Goal: Task Accomplishment & Management: Manage account settings

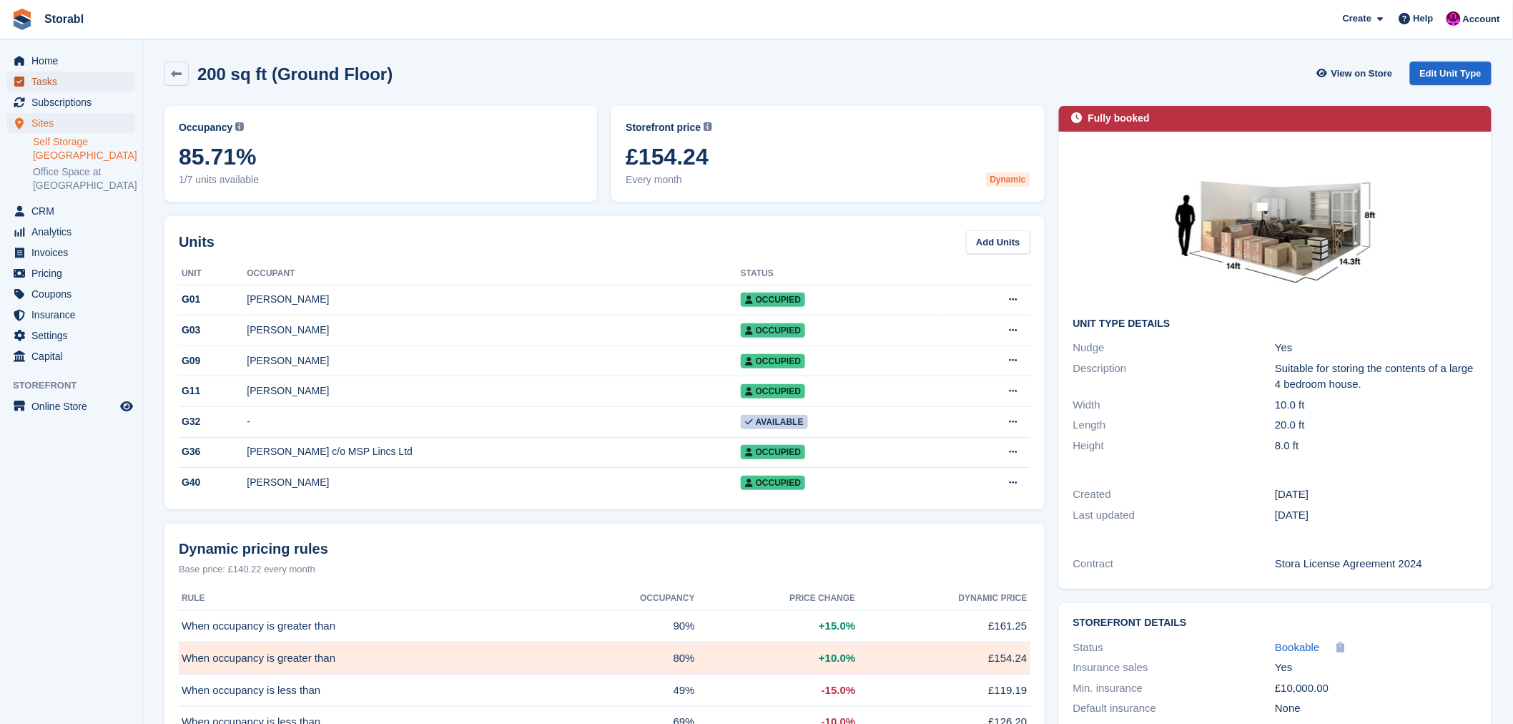
click at [41, 77] on span "Tasks" at bounding box center [74, 82] width 86 height 20
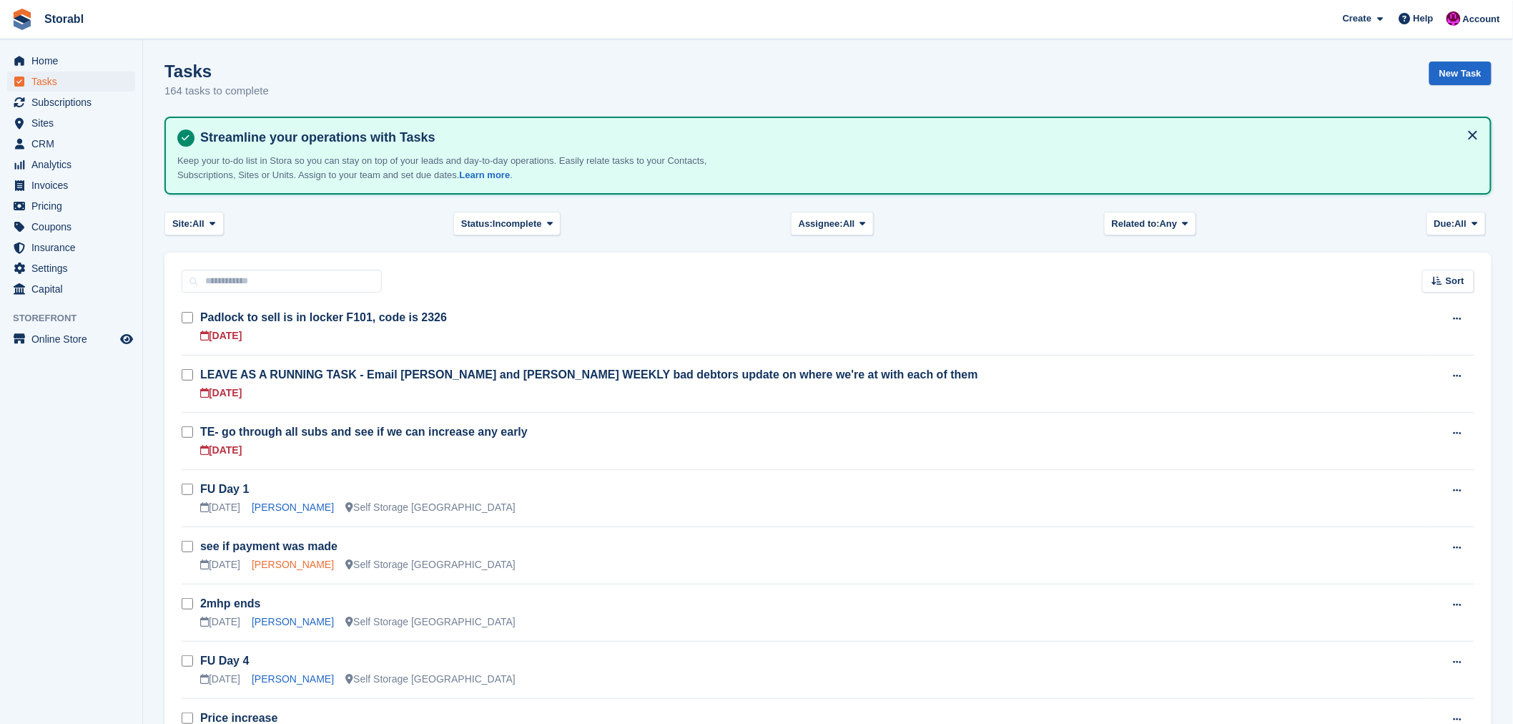
click at [269, 561] on link "[PERSON_NAME]" at bounding box center [293, 564] width 82 height 11
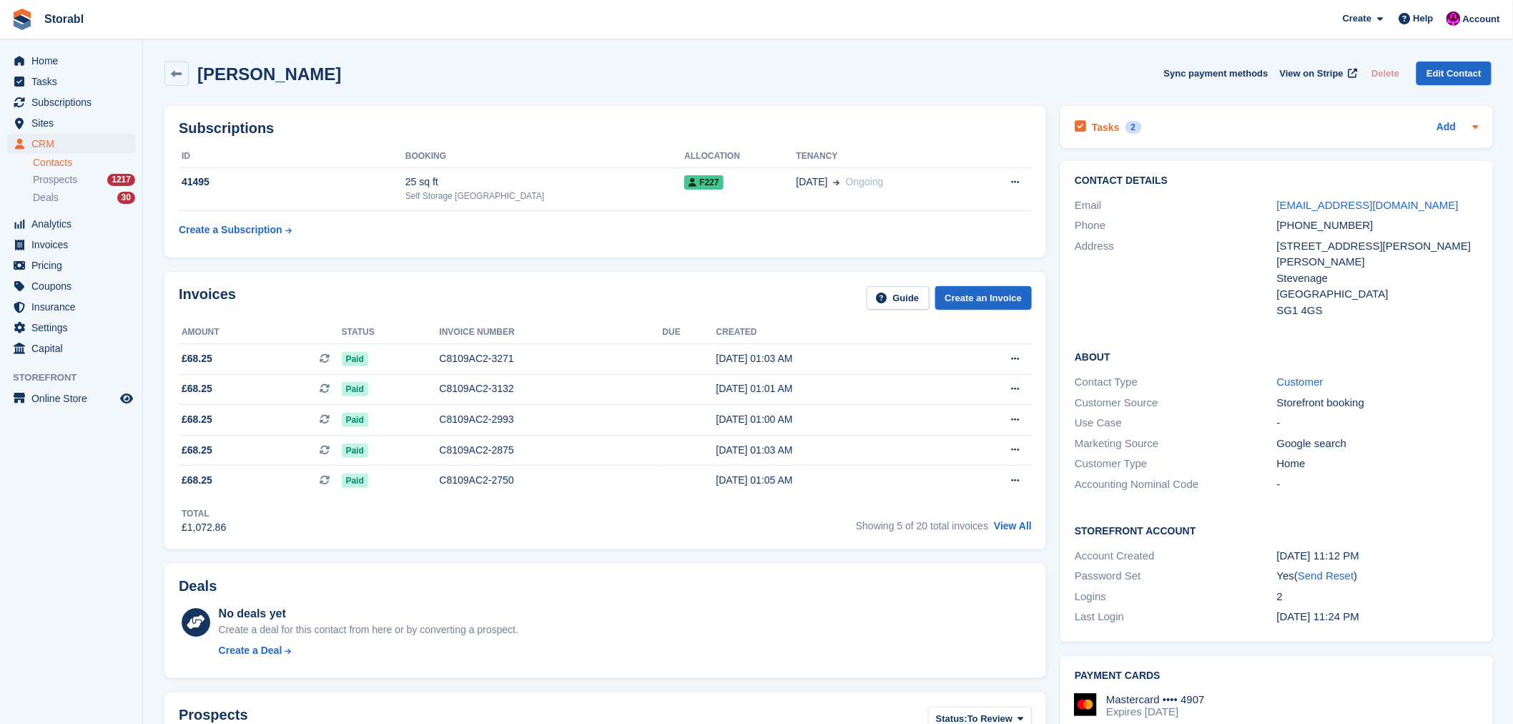
click at [1097, 130] on h2 "Tasks" at bounding box center [1106, 127] width 28 height 13
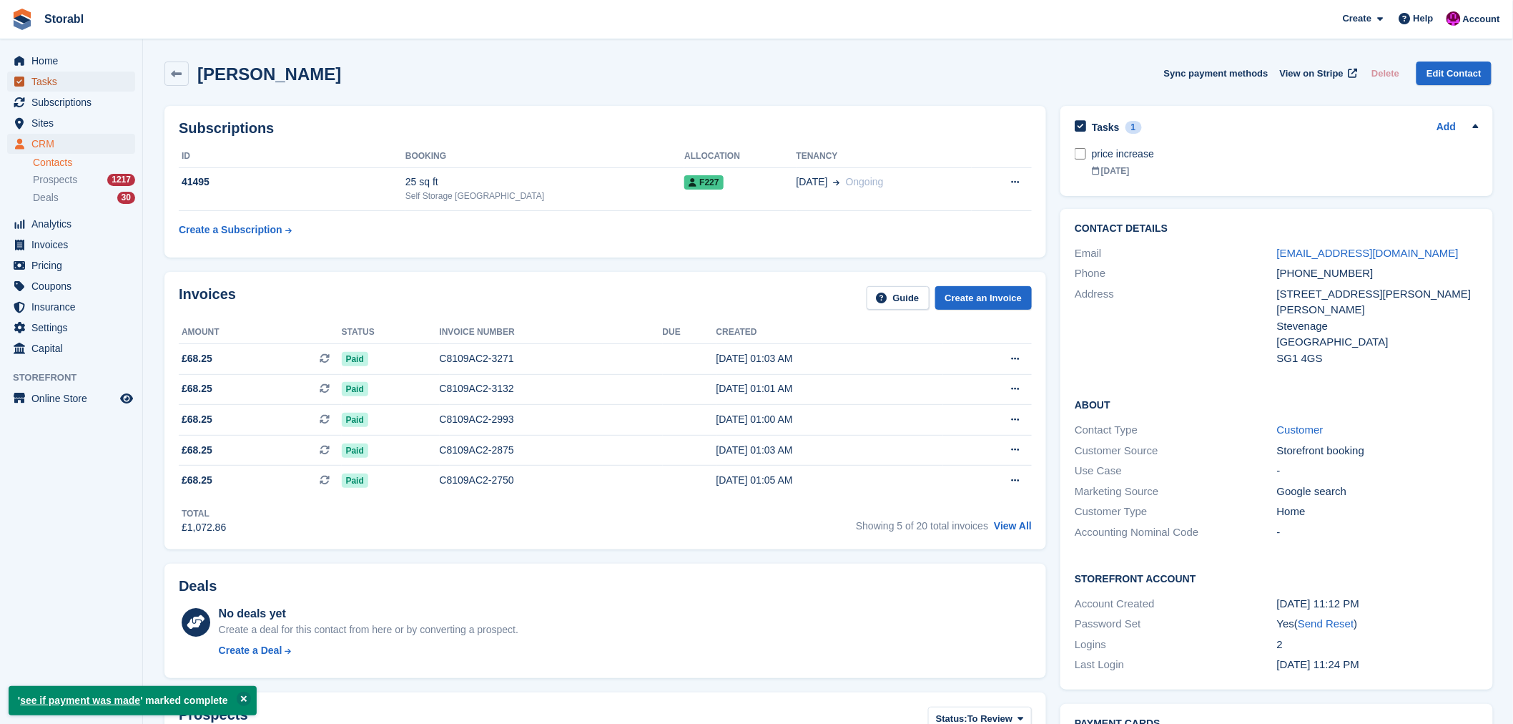
click at [43, 80] on span "Tasks" at bounding box center [74, 82] width 86 height 20
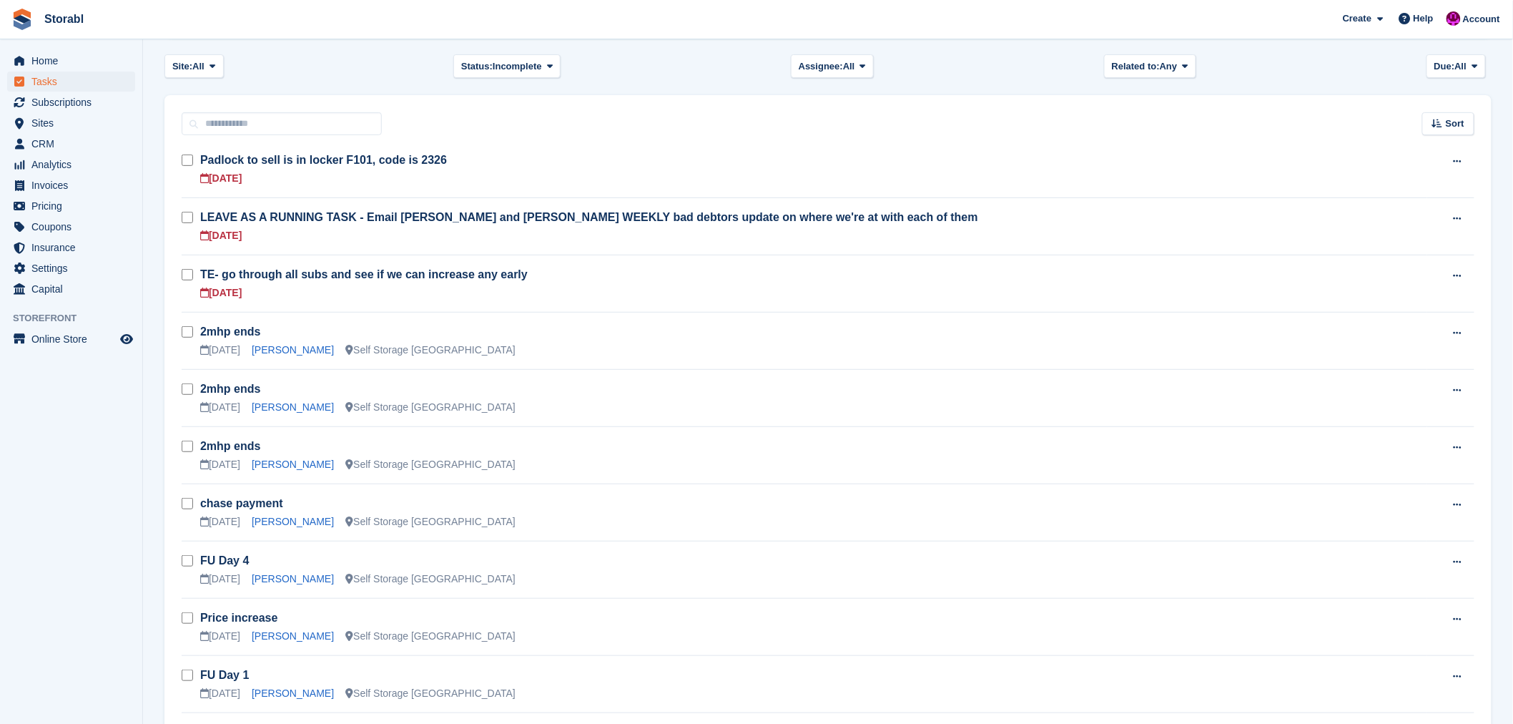
scroll to position [159, 0]
click at [294, 350] on link "[PERSON_NAME]" at bounding box center [293, 348] width 82 height 11
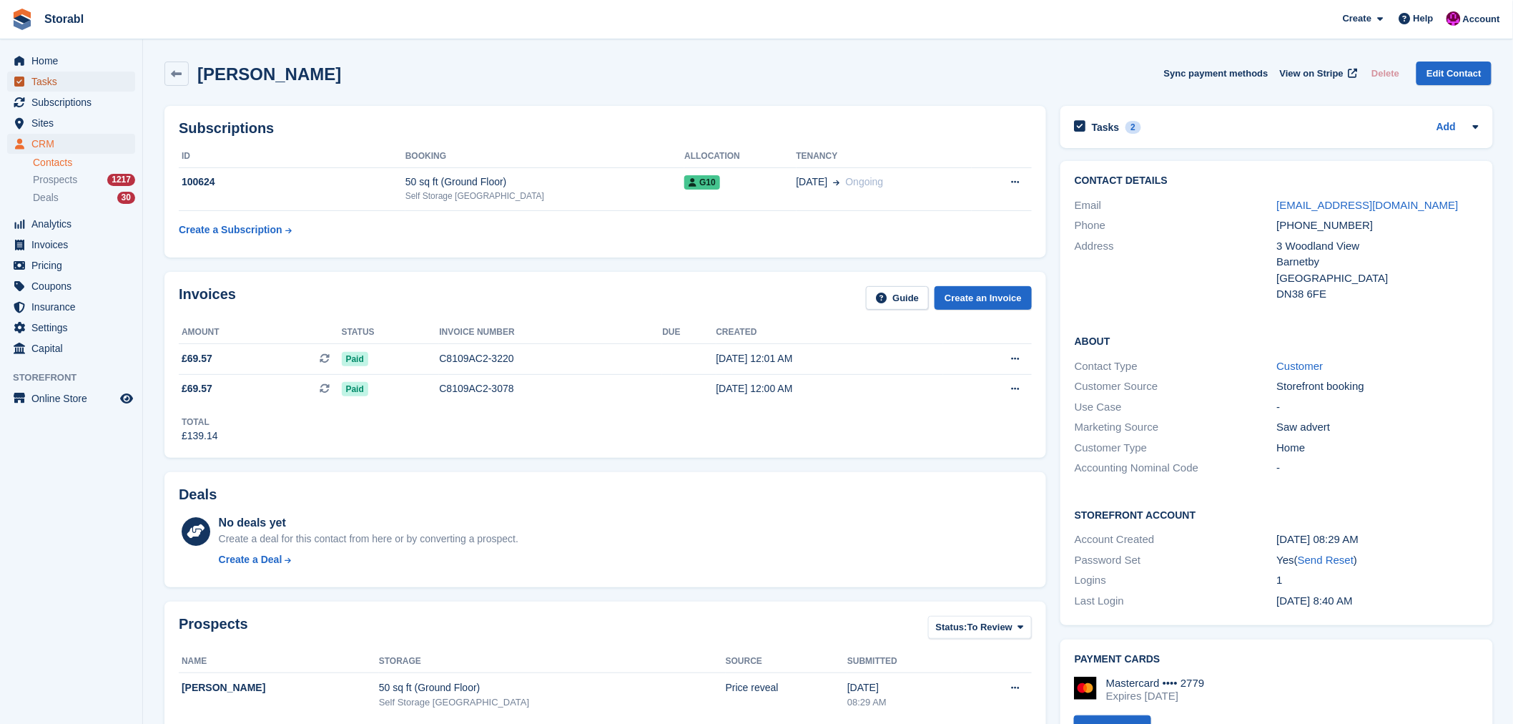
click at [49, 84] on span "Tasks" at bounding box center [74, 82] width 86 height 20
